Goal: Obtain resource: Download file/media

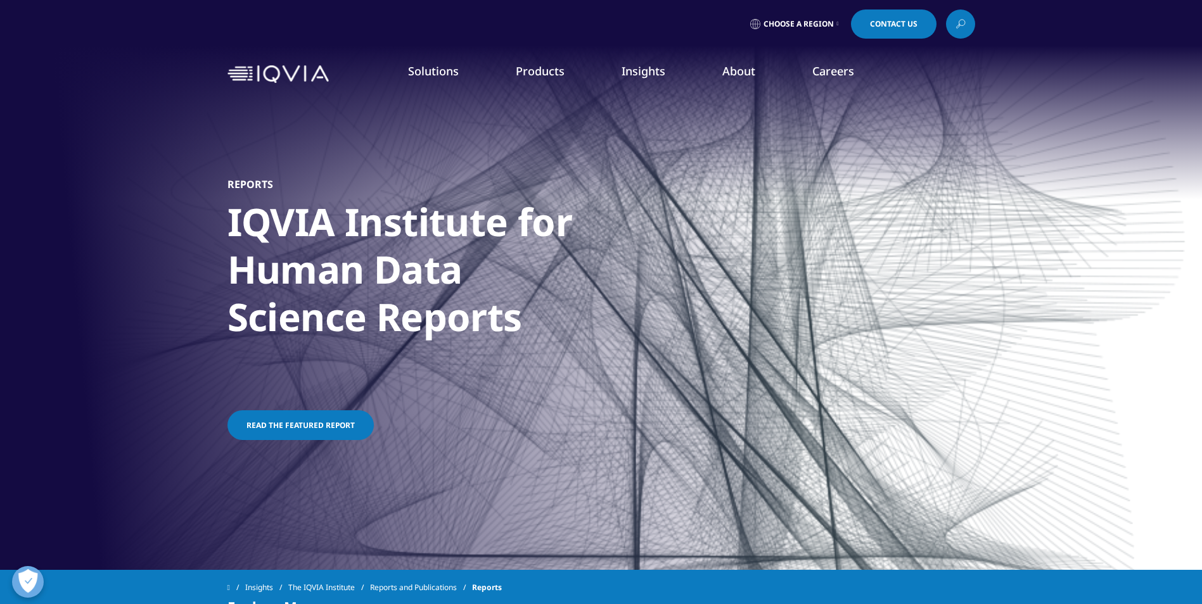
click at [355, 423] on link "Read the featured report" at bounding box center [300, 426] width 146 height 30
click at [362, 421] on link "Read the featured report" at bounding box center [300, 426] width 146 height 30
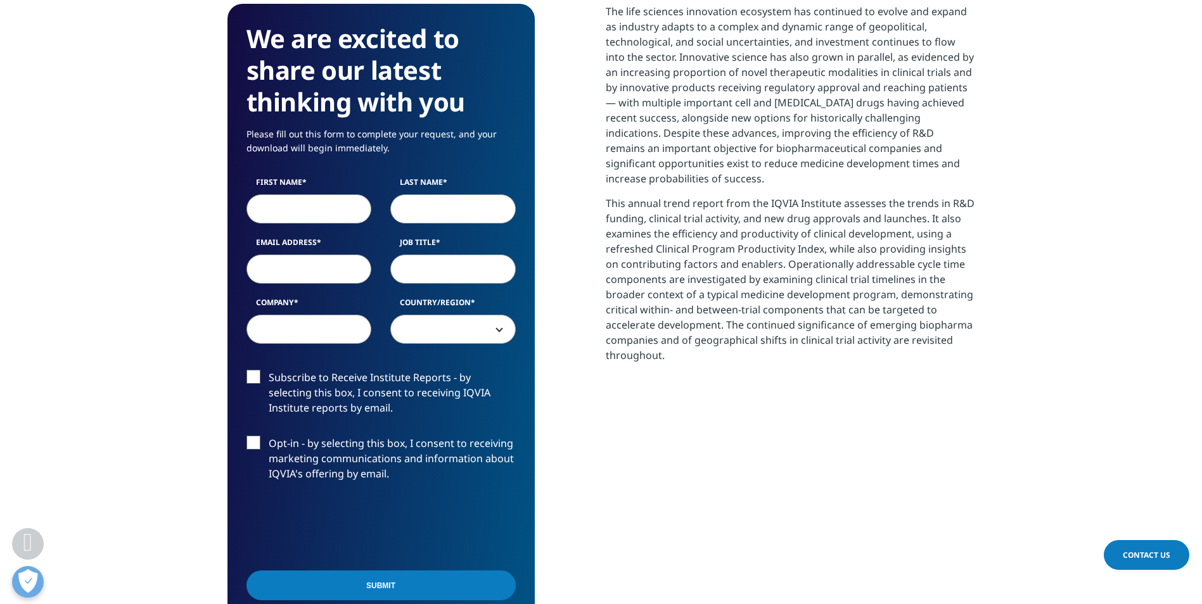
scroll to position [570, 0]
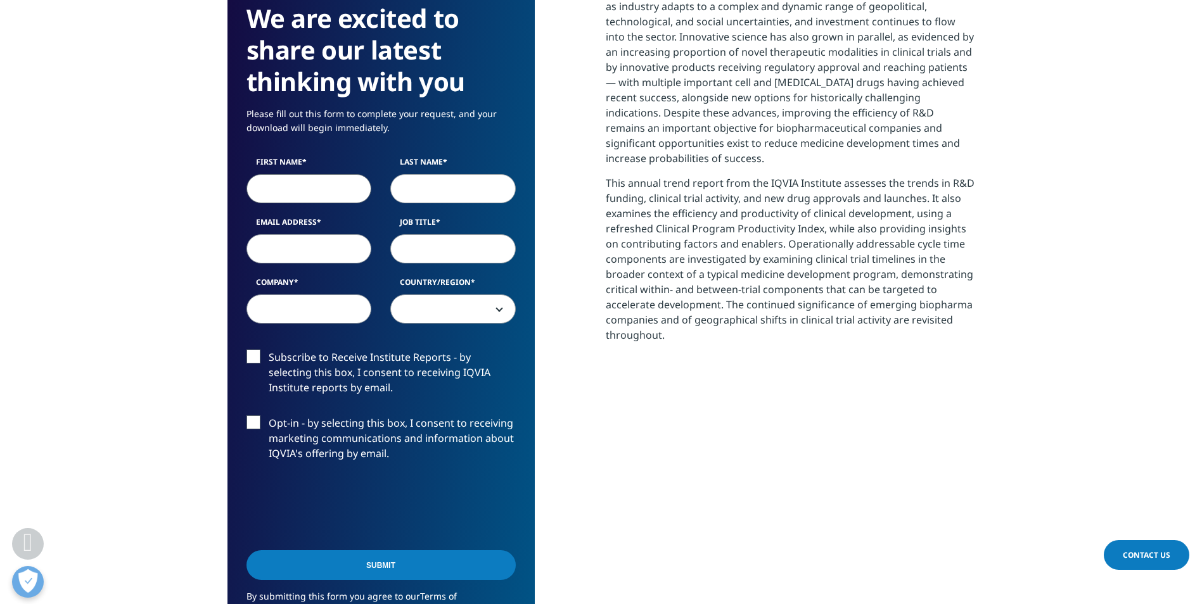
click at [309, 186] on input "First Name" at bounding box center [308, 188] width 125 height 29
type input "Dennis"
type input "Van Liew"
type input "dennyvanliew@outlook.com"
type input "Principal"
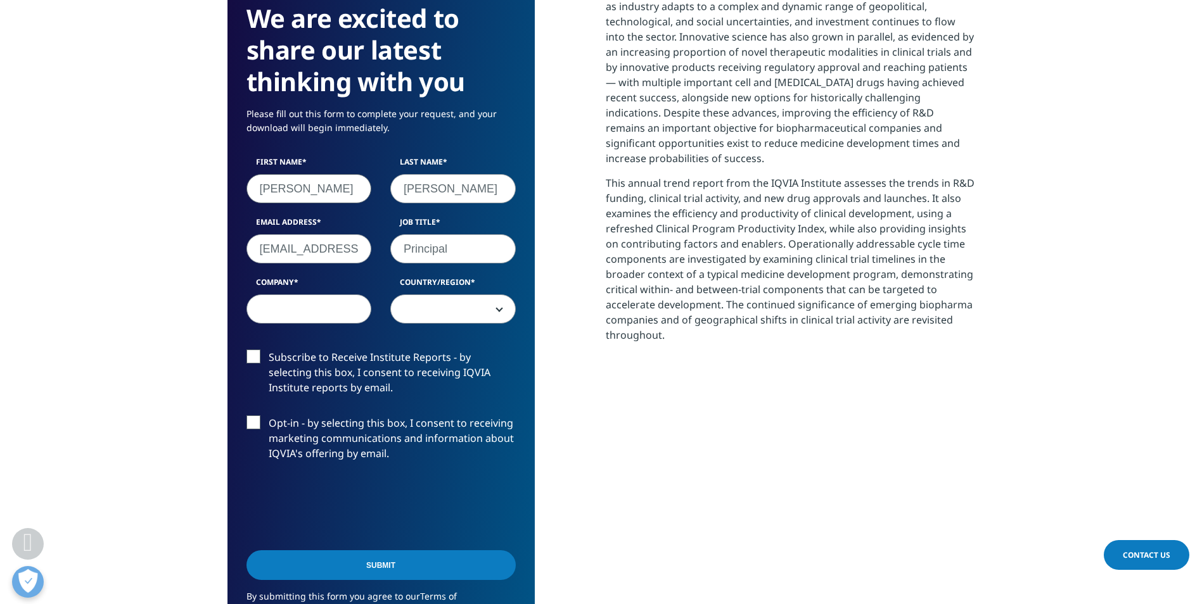
type input "The Pareto group"
select select "[GEOGRAPHIC_DATA]"
click at [254, 357] on label "Subscribe to Receive Institute Reports - by selecting this box, I consent to re…" at bounding box center [380, 376] width 269 height 53
click at [269, 350] on input "Subscribe to Receive Institute Reports - by selecting this box, I consent to re…" at bounding box center [269, 350] width 0 height 0
click at [257, 417] on label "Opt-in - by selecting this box, I consent to receiving marketing communications…" at bounding box center [380, 442] width 269 height 53
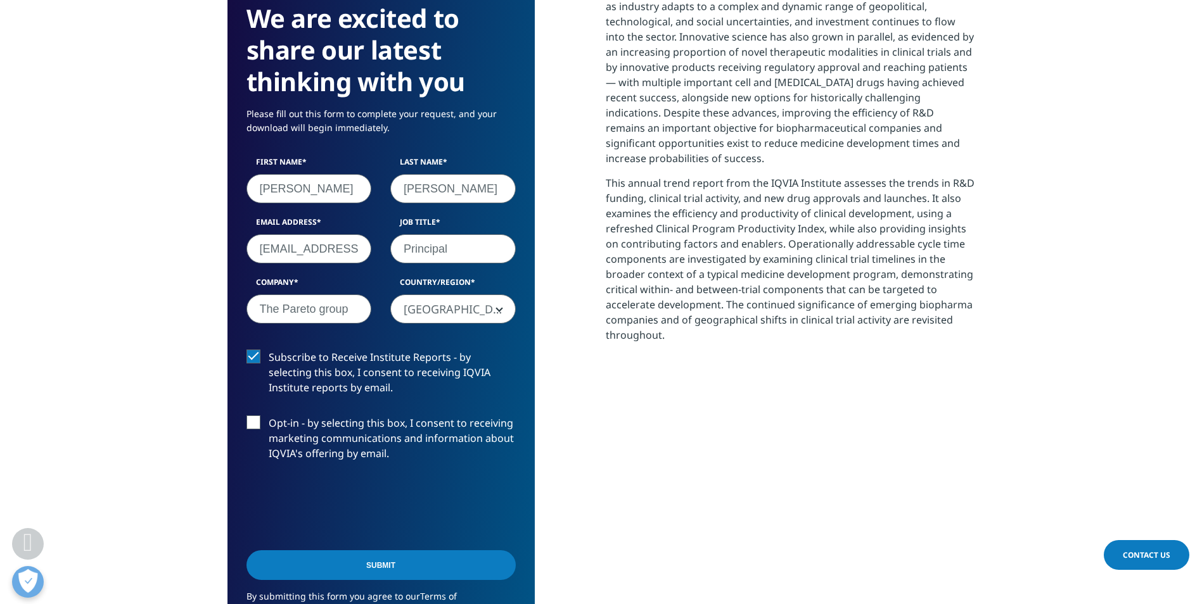
click at [269, 416] on input "Opt-in - by selecting this box, I consent to receiving marketing communications…" at bounding box center [269, 416] width 0 height 0
click at [322, 561] on input "Submit" at bounding box center [380, 566] width 269 height 30
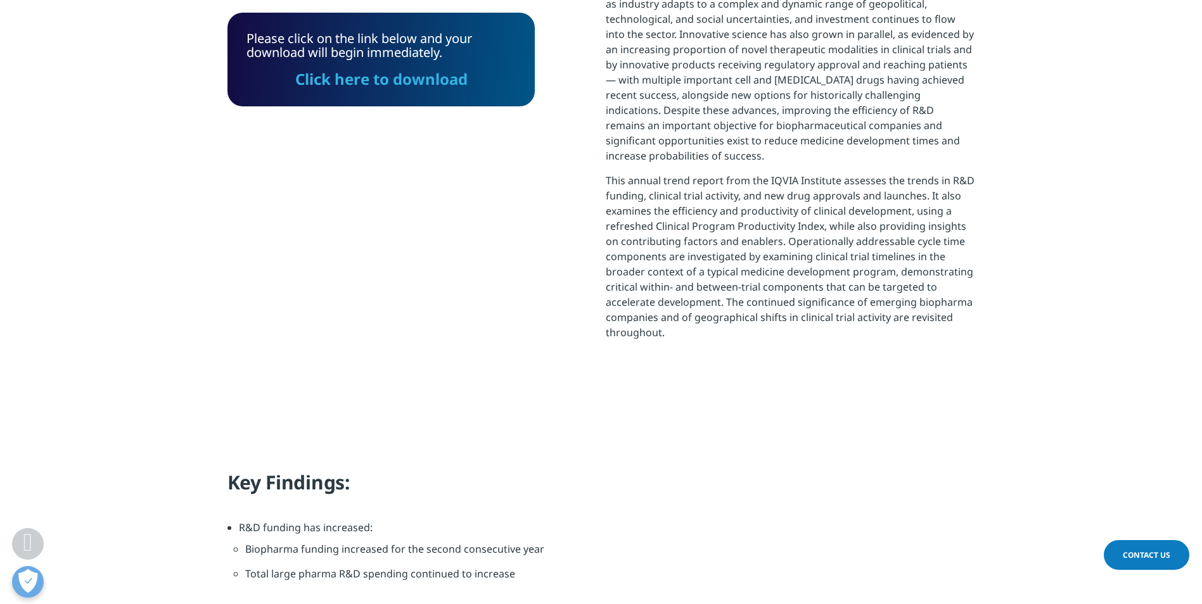
scroll to position [400, 748]
click at [343, 75] on link "Click here to download" at bounding box center [381, 78] width 172 height 21
